Goal: Task Accomplishment & Management: Use online tool/utility

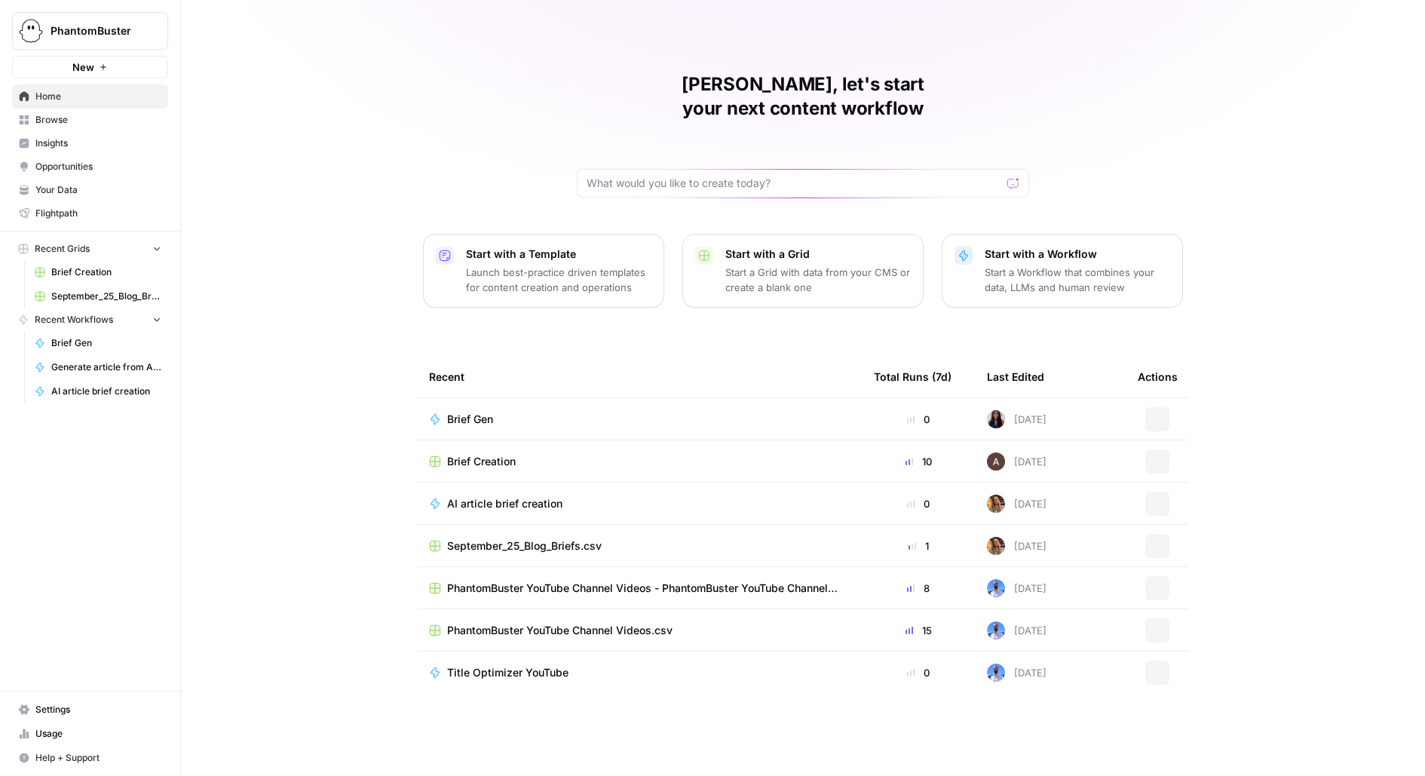
click at [139, 46] on button "PhantomBuster" at bounding box center [90, 31] width 156 height 38
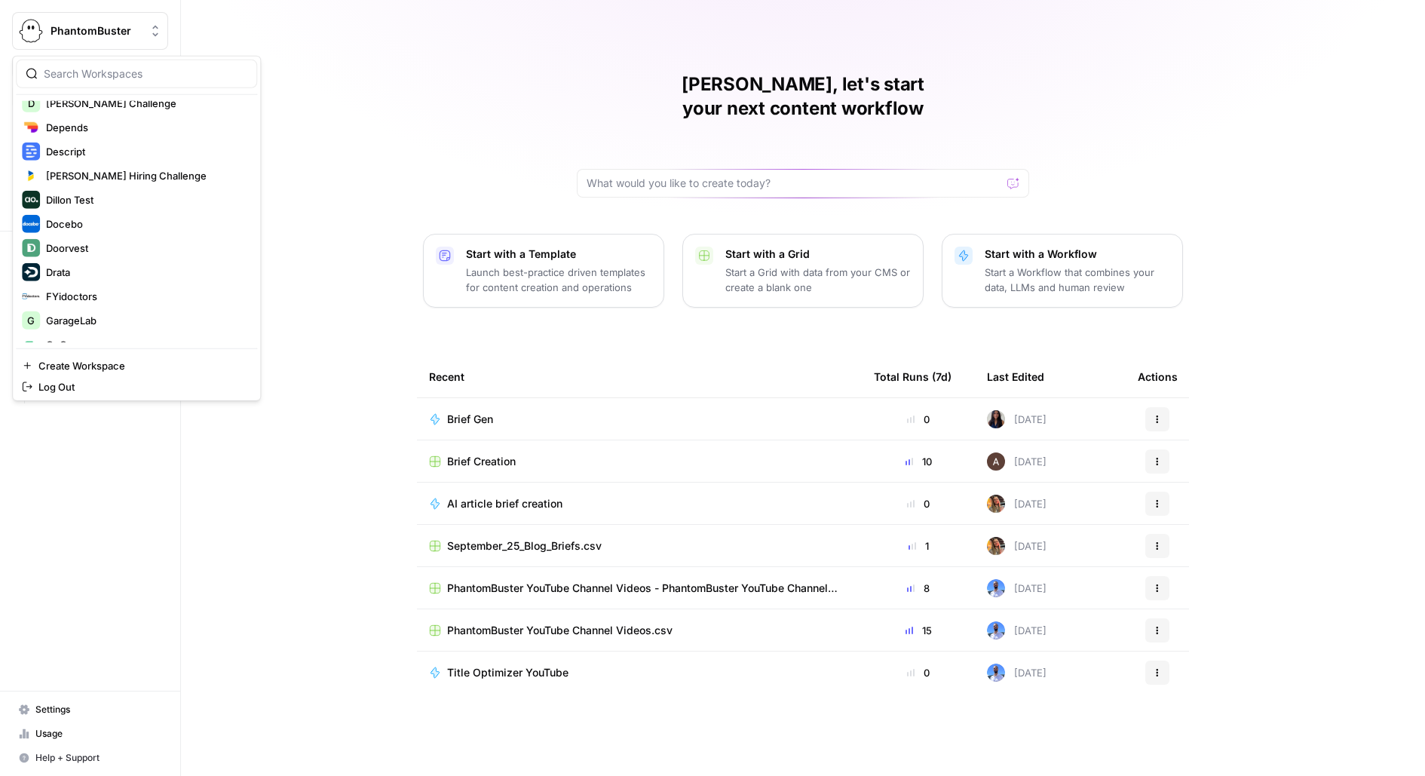
scroll to position [1090, 0]
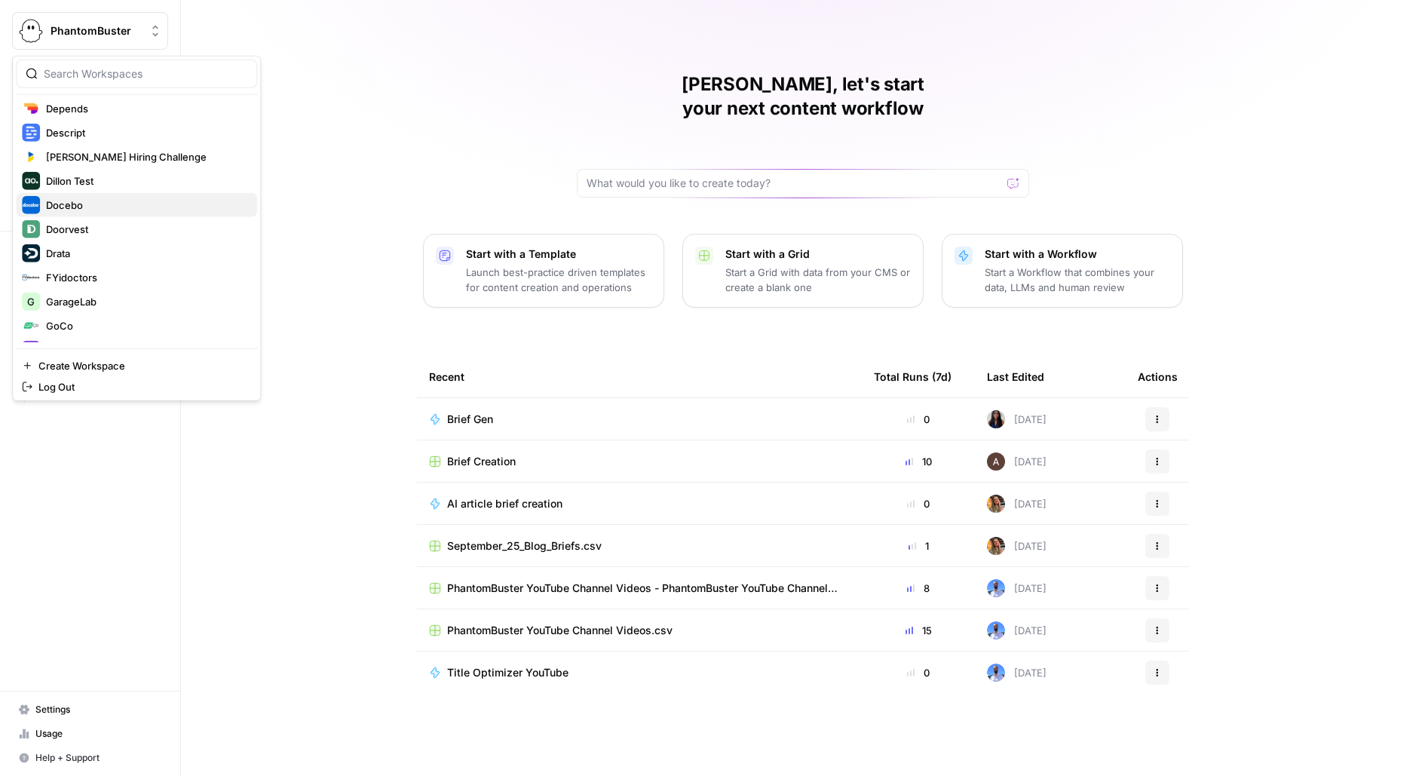
click at [121, 210] on span "Docebo" at bounding box center [145, 205] width 199 height 15
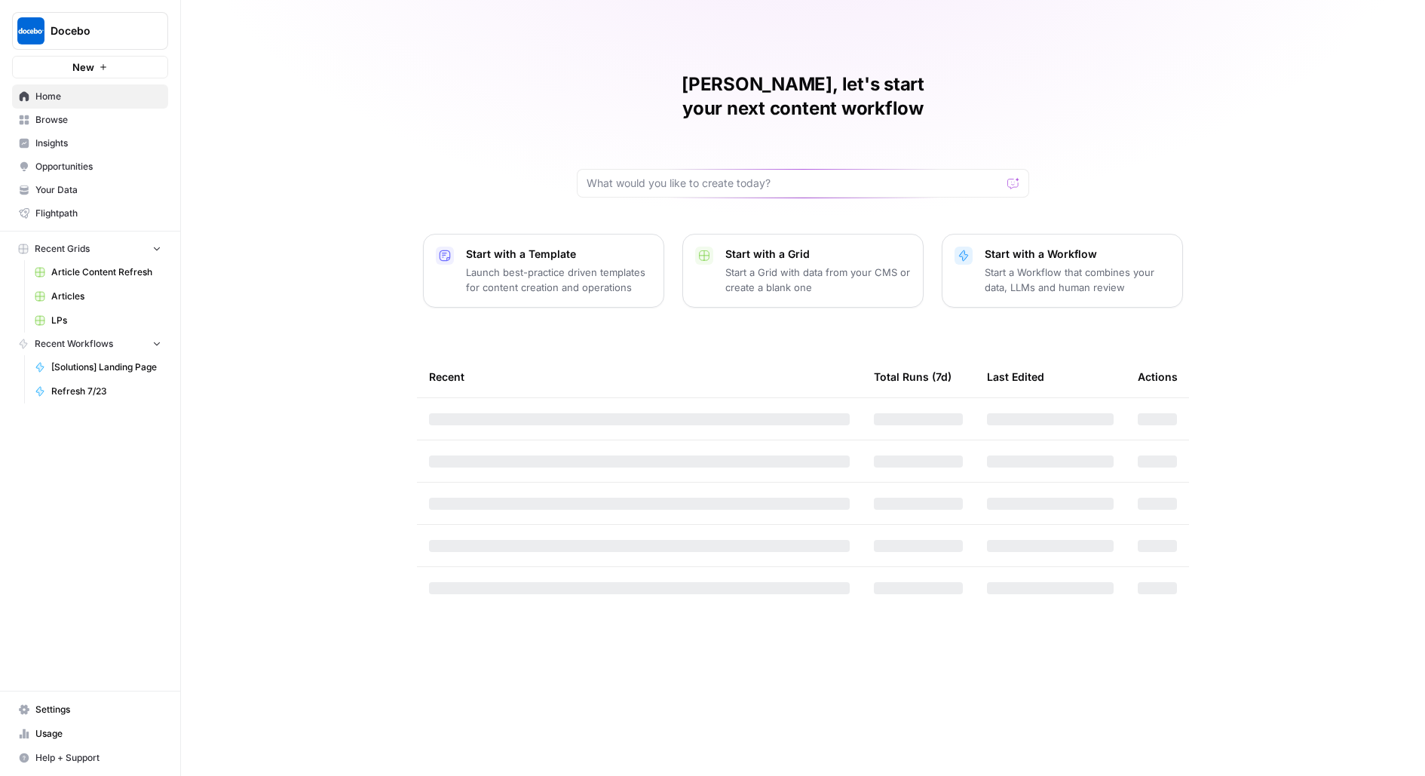
click at [118, 130] on link "Browse" at bounding box center [90, 120] width 156 height 24
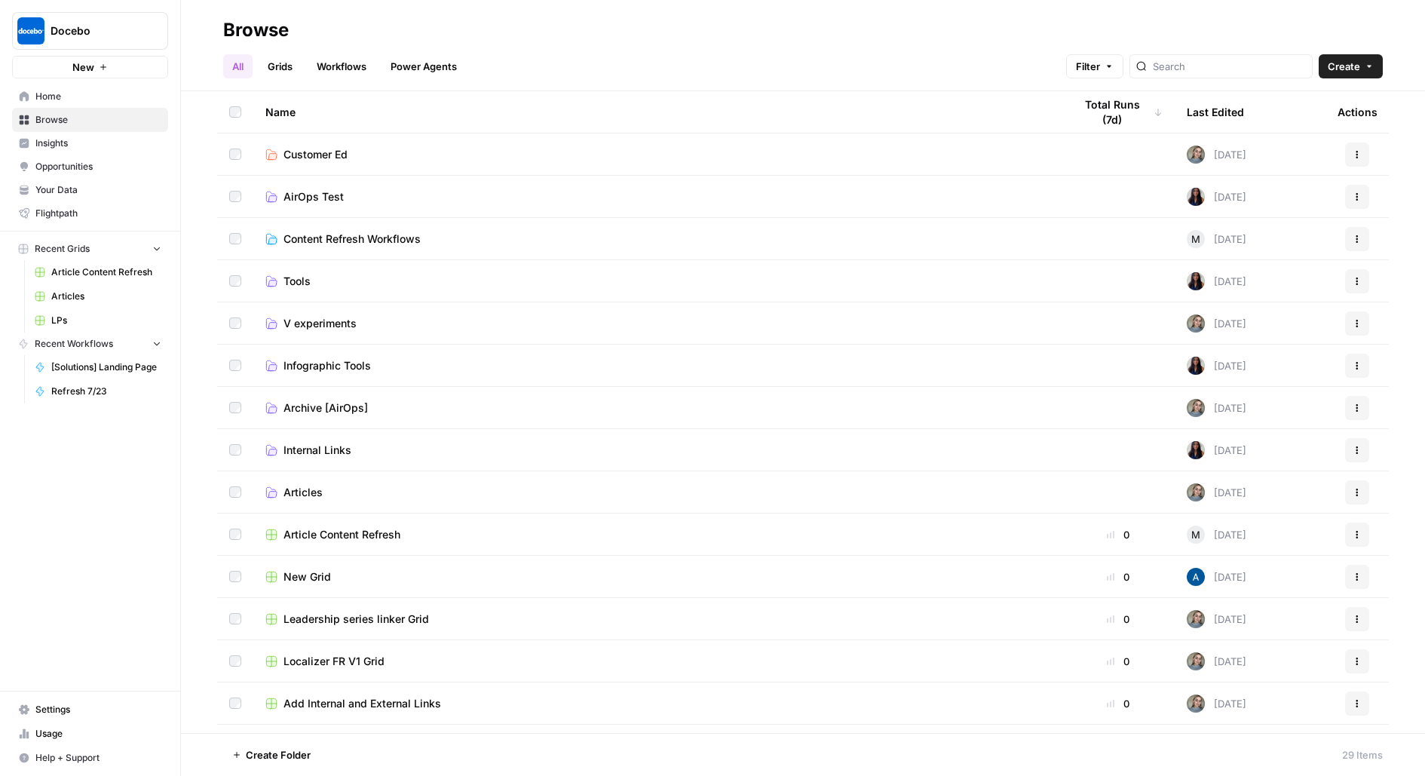
click at [121, 143] on span "Insights" at bounding box center [98, 143] width 126 height 14
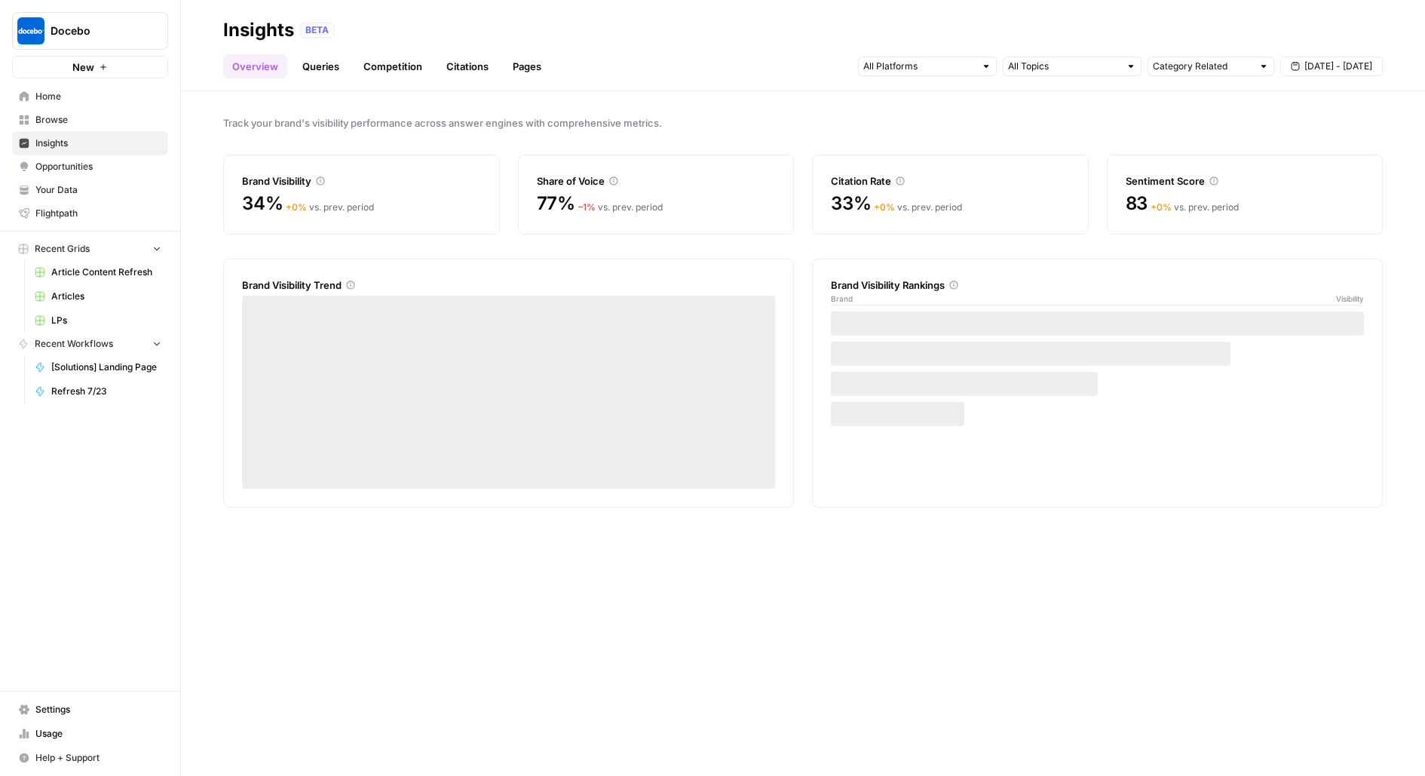
click at [136, 167] on span "Opportunities" at bounding box center [98, 167] width 126 height 14
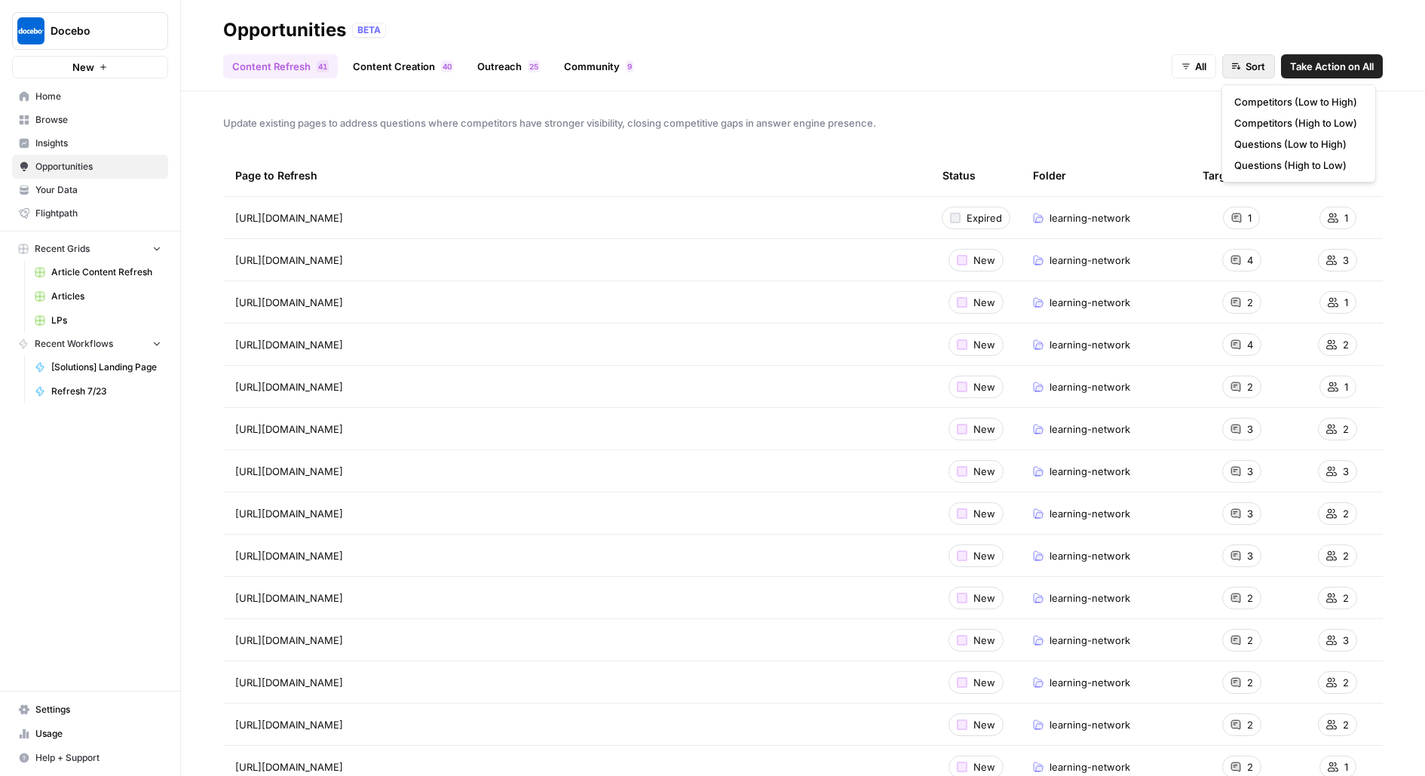
click at [1252, 63] on span "Sort" at bounding box center [1255, 66] width 20 height 15
click at [1203, 67] on span "All" at bounding box center [1200, 66] width 11 height 15
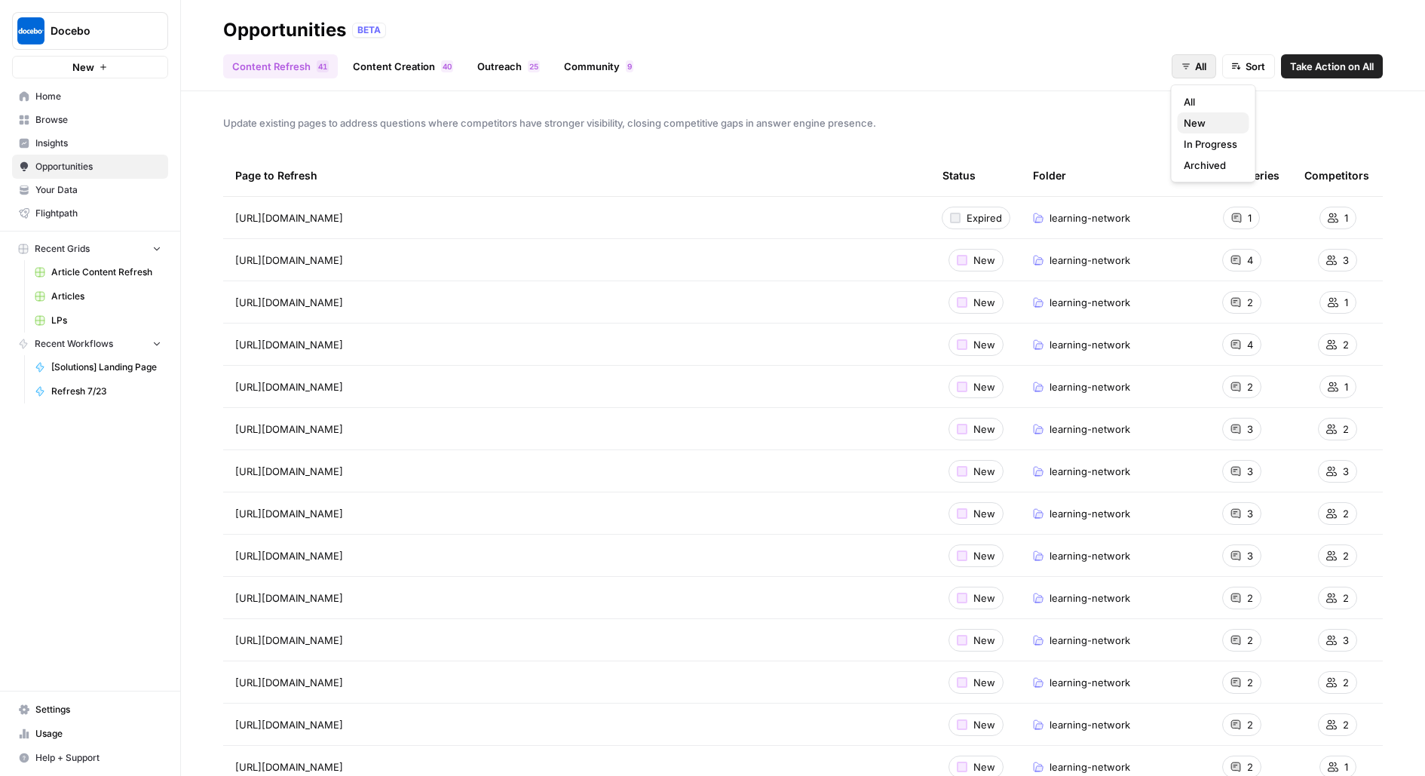
click at [1196, 124] on span "New" at bounding box center [1211, 122] width 54 height 15
click at [1316, 72] on span "Take Action on All" at bounding box center [1332, 66] width 84 height 15
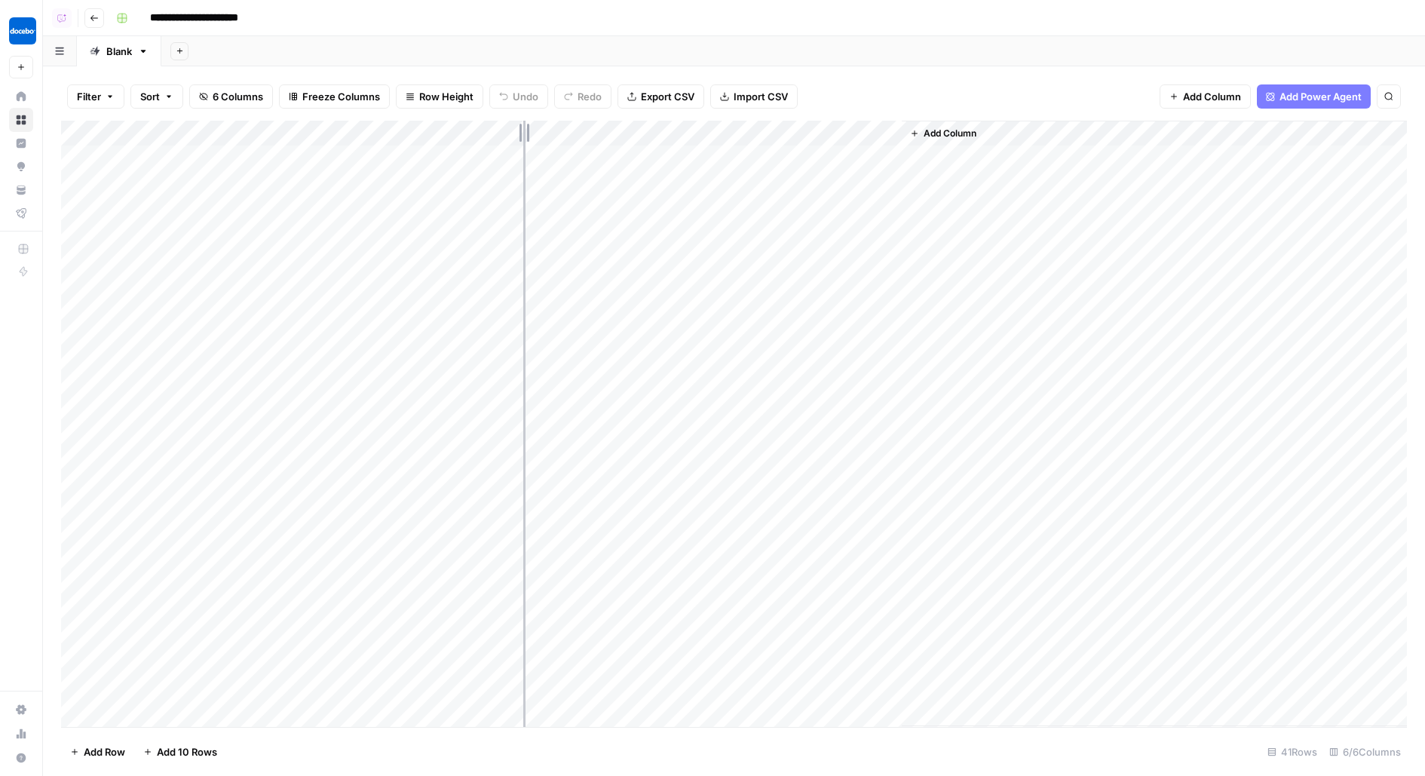
drag, startPoint x: 359, startPoint y: 129, endPoint x: 548, endPoint y: 123, distance: 189.3
click at [547, 124] on div "Add Column" at bounding box center [734, 424] width 1346 height 606
click at [534, 159] on div "Add Column" at bounding box center [734, 424] width 1346 height 606
drag, startPoint x: 682, startPoint y: 133, endPoint x: 887, endPoint y: 130, distance: 205.1
click at [884, 130] on div "Add Column" at bounding box center [734, 424] width 1346 height 606
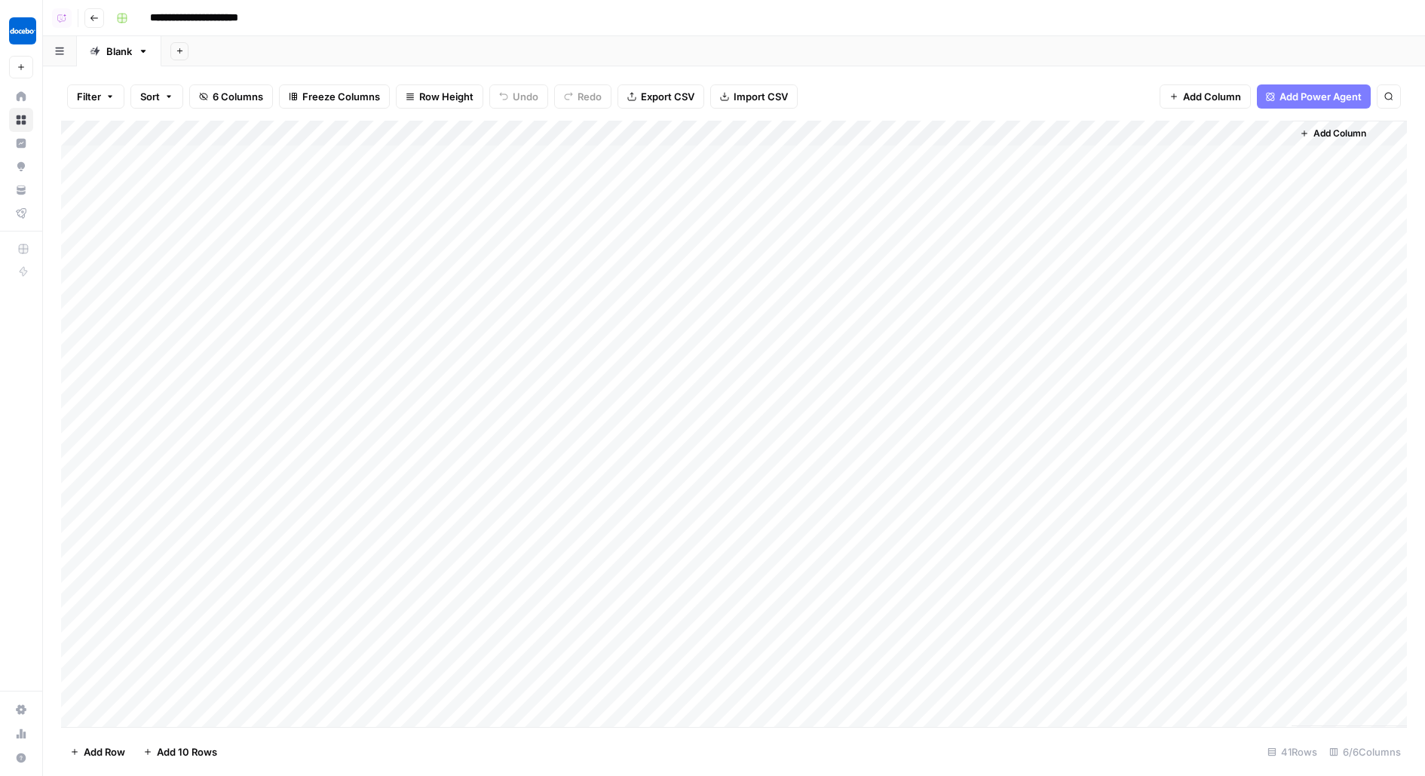
click at [782, 135] on div "Add Column" at bounding box center [734, 424] width 1346 height 606
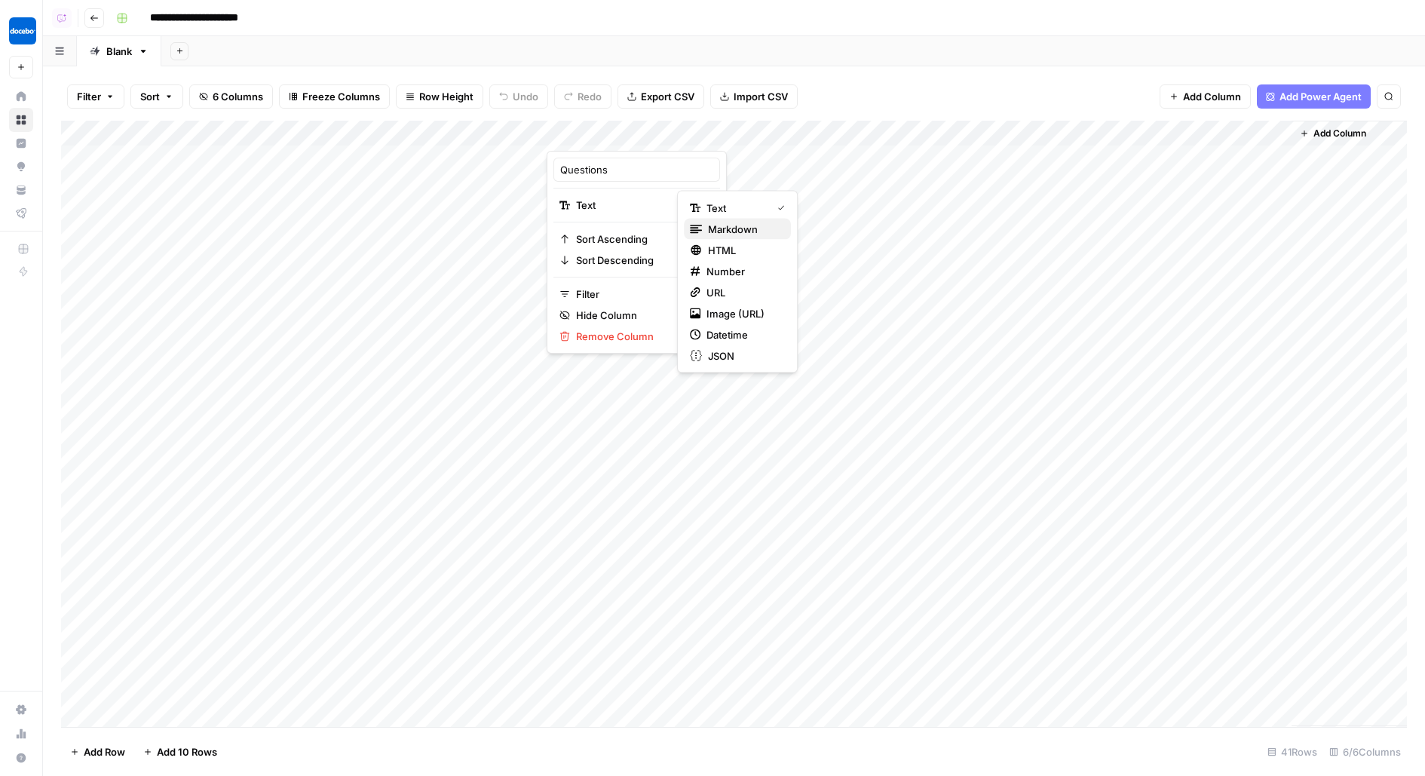
click at [719, 234] on span "Markdown" at bounding box center [743, 229] width 71 height 15
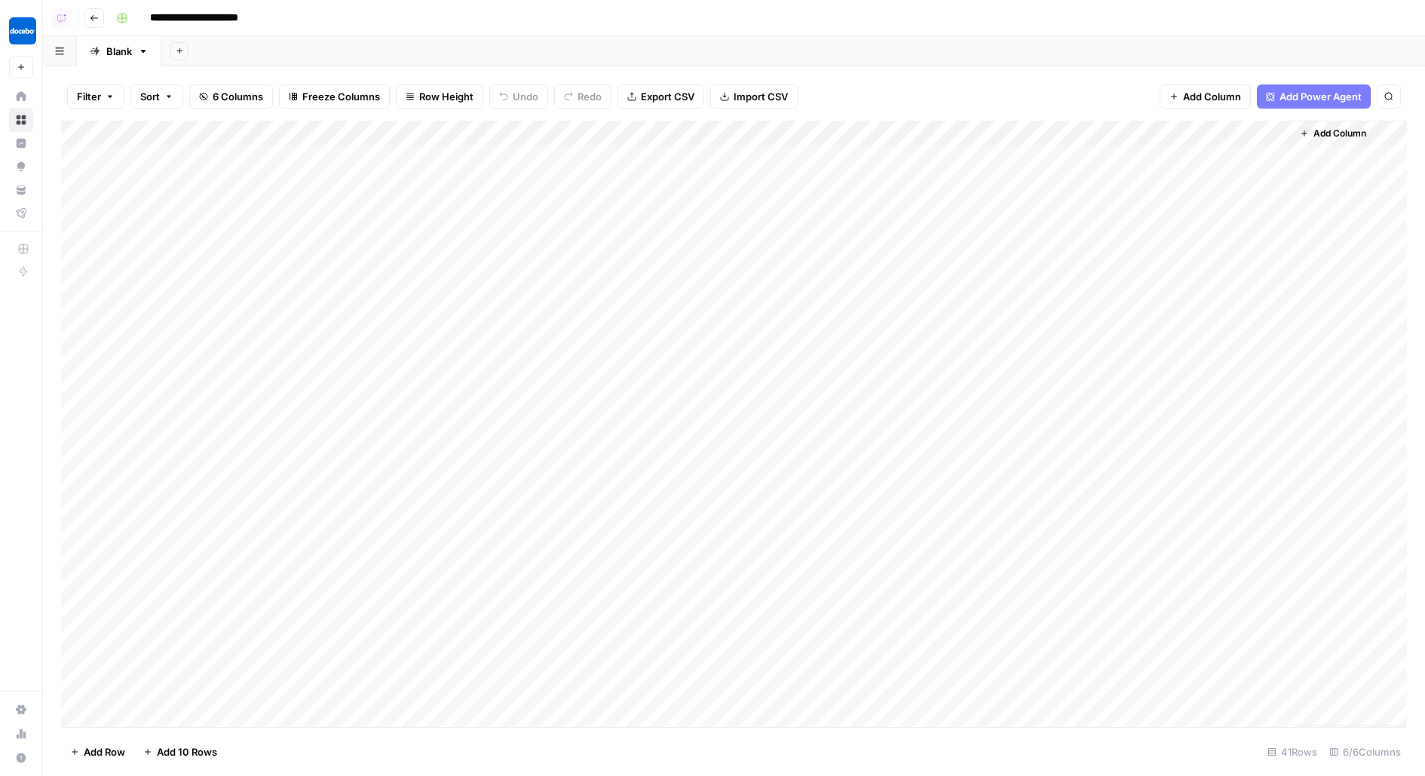
click at [754, 164] on div "Add Column" at bounding box center [734, 424] width 1346 height 606
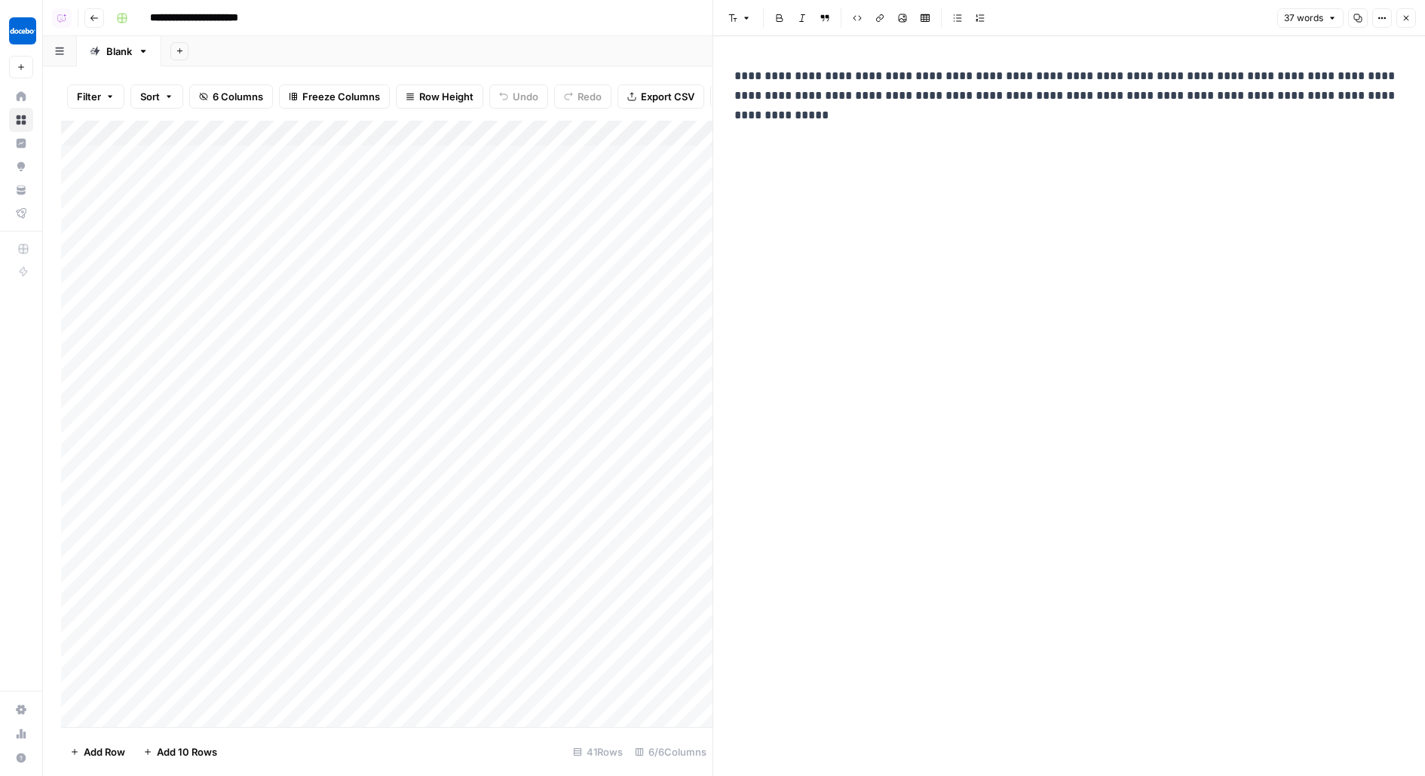
click at [1408, 14] on icon "button" at bounding box center [1406, 18] width 9 height 9
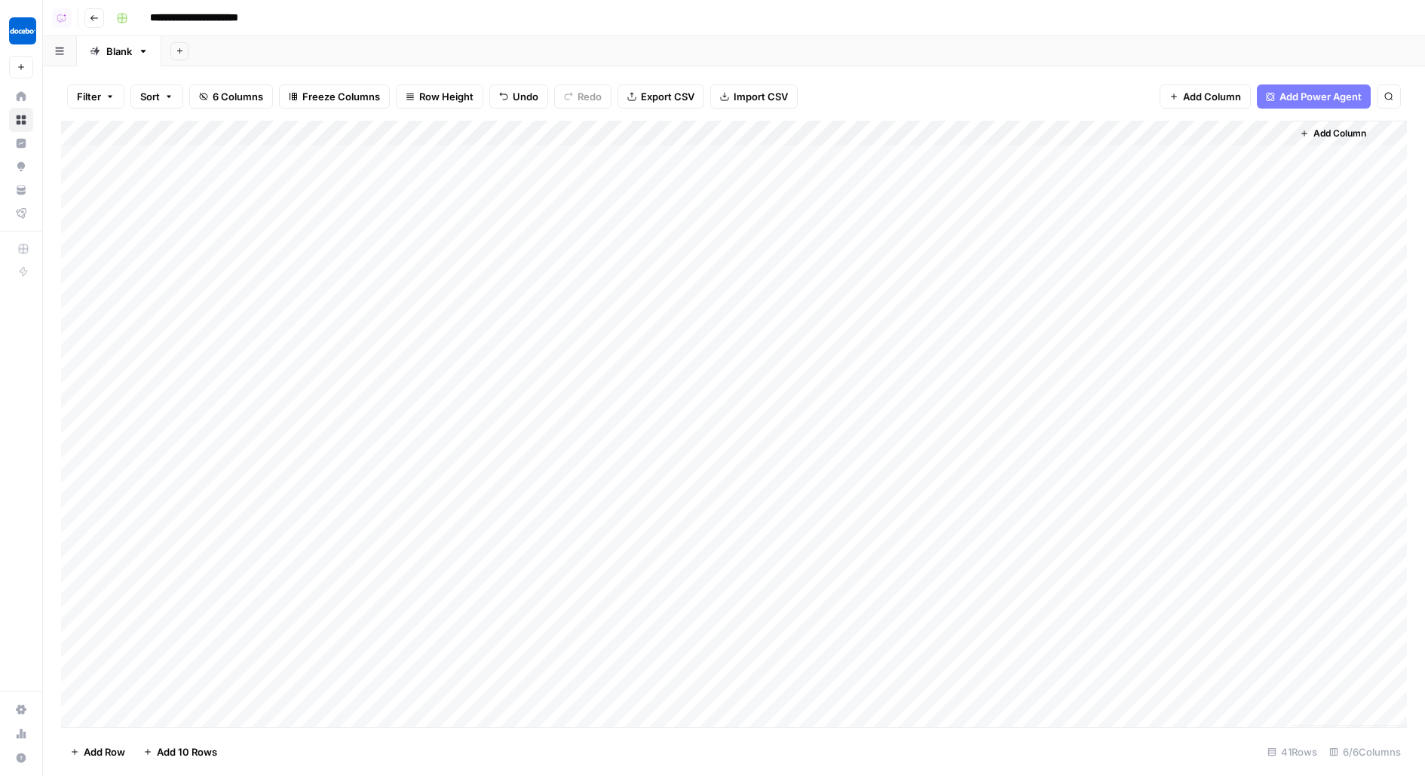
click at [768, 127] on div "Add Column" at bounding box center [734, 424] width 1346 height 606
click at [780, 354] on div "JSON" at bounding box center [737, 355] width 95 height 15
click at [867, 156] on div "Add Column" at bounding box center [734, 424] width 1346 height 606
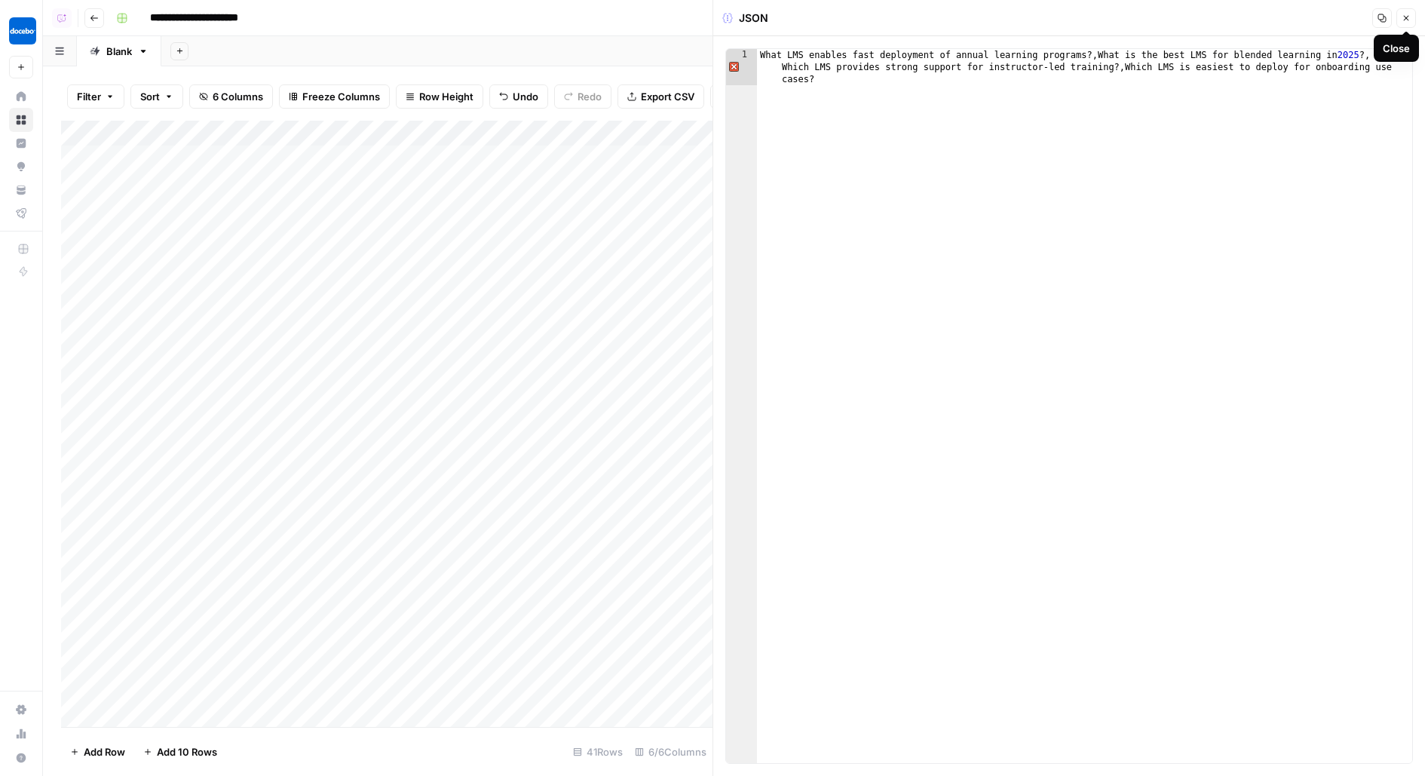
click at [1401, 14] on button "Close" at bounding box center [1406, 18] width 20 height 20
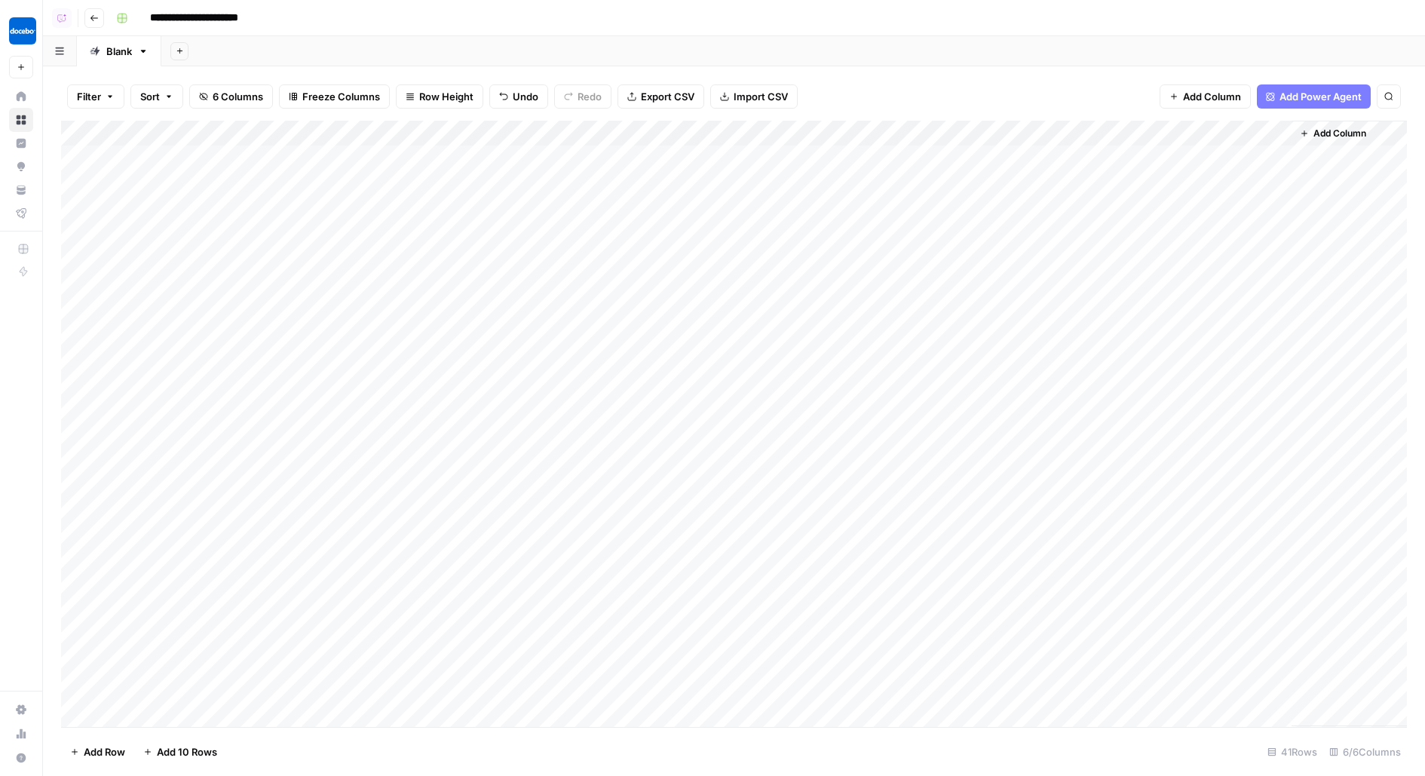
click at [795, 130] on div "Add Column" at bounding box center [734, 424] width 1346 height 606
click at [780, 214] on div "Text" at bounding box center [737, 208] width 95 height 15
click at [760, 165] on div "Add Column" at bounding box center [734, 424] width 1346 height 606
click at [450, 99] on span "Row Height" at bounding box center [446, 96] width 54 height 15
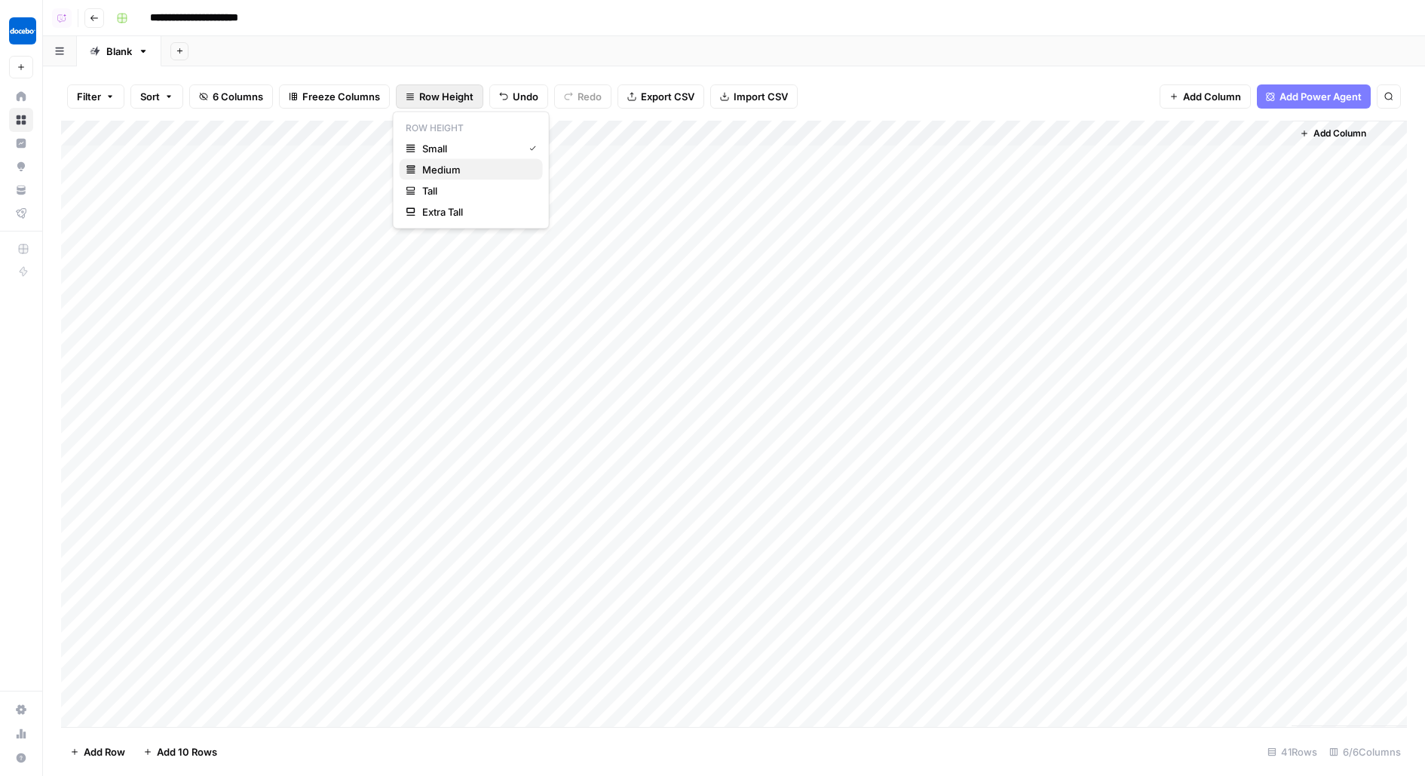
click at [464, 163] on span "Medium" at bounding box center [476, 169] width 109 height 15
click at [828, 169] on div "Add Column" at bounding box center [734, 424] width 1346 height 606
drag, startPoint x: 546, startPoint y: 129, endPoint x: 694, endPoint y: 129, distance: 148.5
click at [693, 129] on div "Add Column" at bounding box center [734, 424] width 1346 height 606
click at [810, 164] on div "Add Column" at bounding box center [734, 424] width 1346 height 606
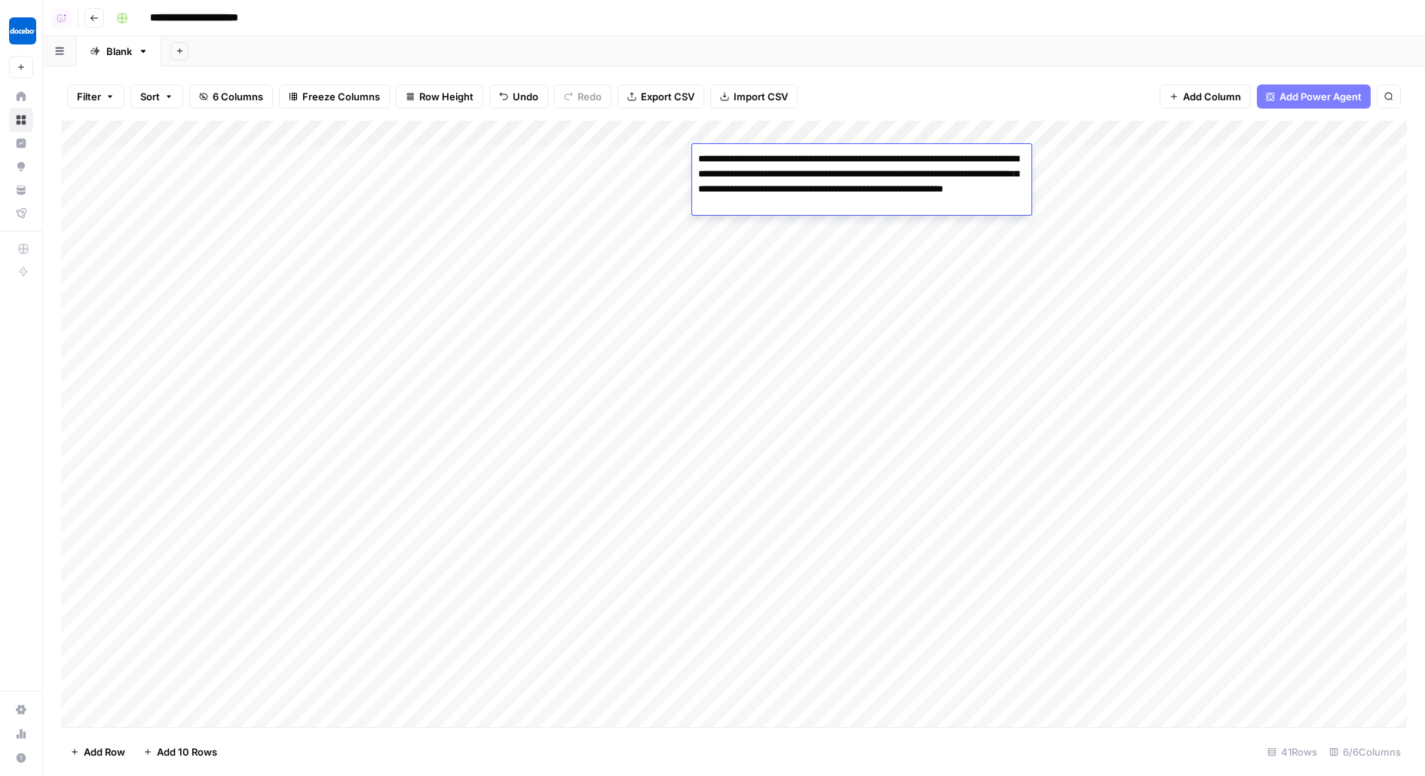
click at [810, 164] on textarea "**********" at bounding box center [861, 182] width 339 height 66
click at [866, 191] on textarea "**********" at bounding box center [861, 182] width 339 height 66
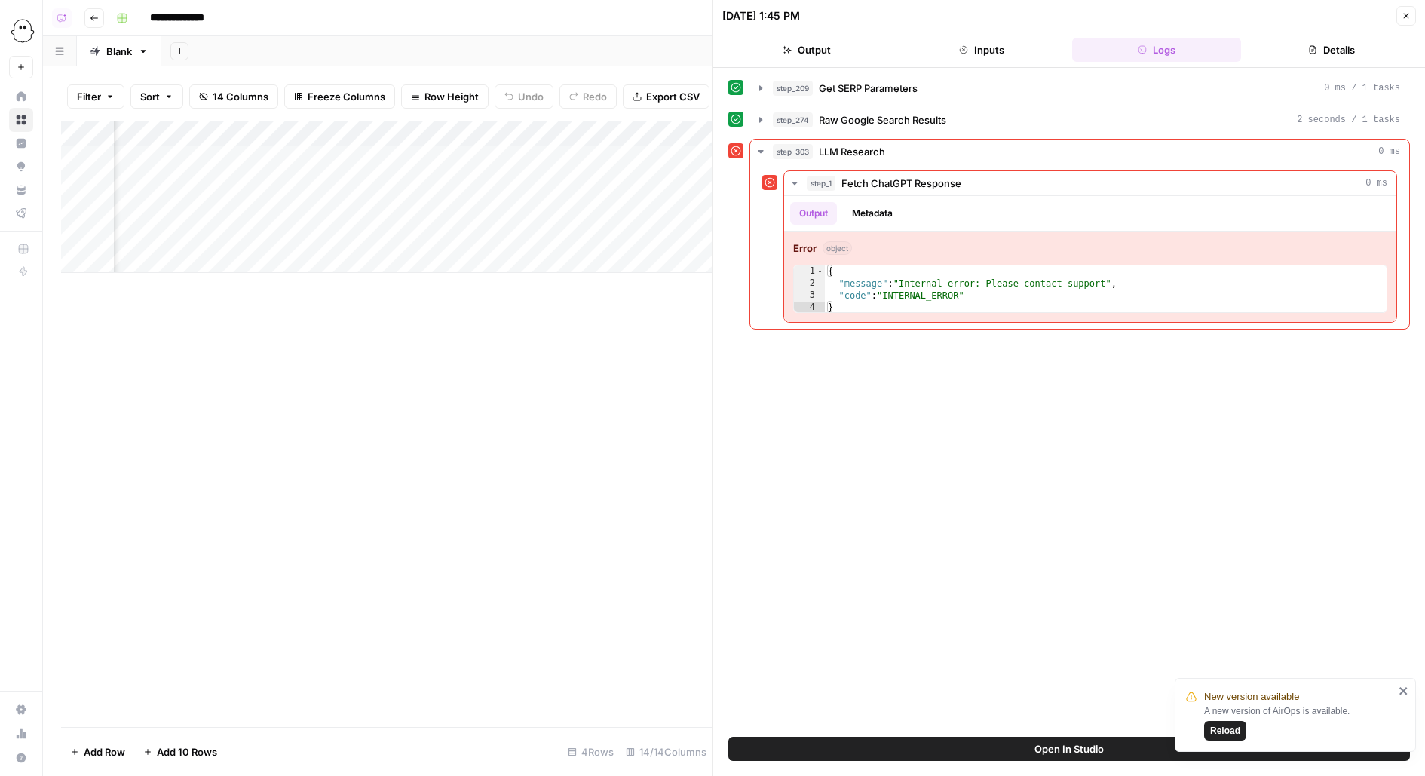
scroll to position [0, 795]
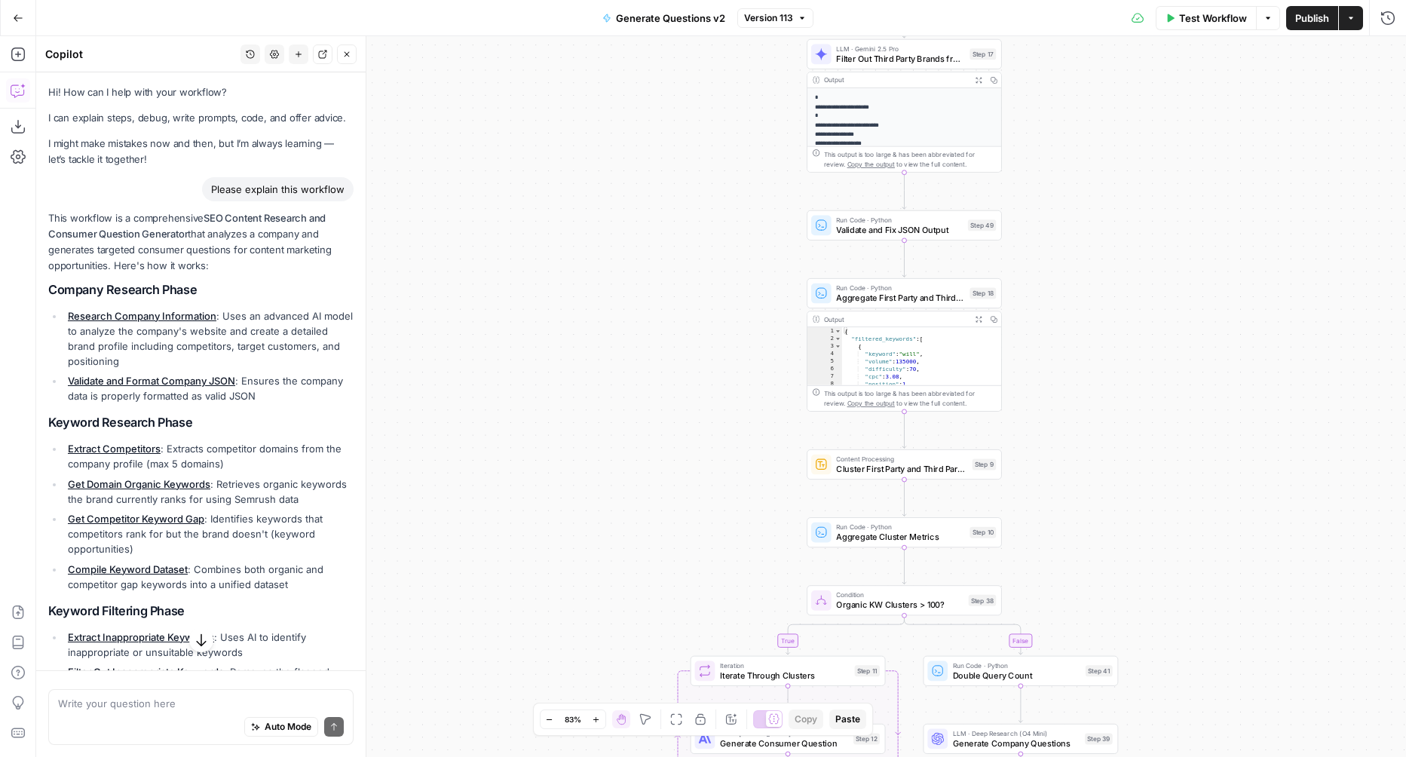
scroll to position [506, 0]
